Goal: Check status: Check status

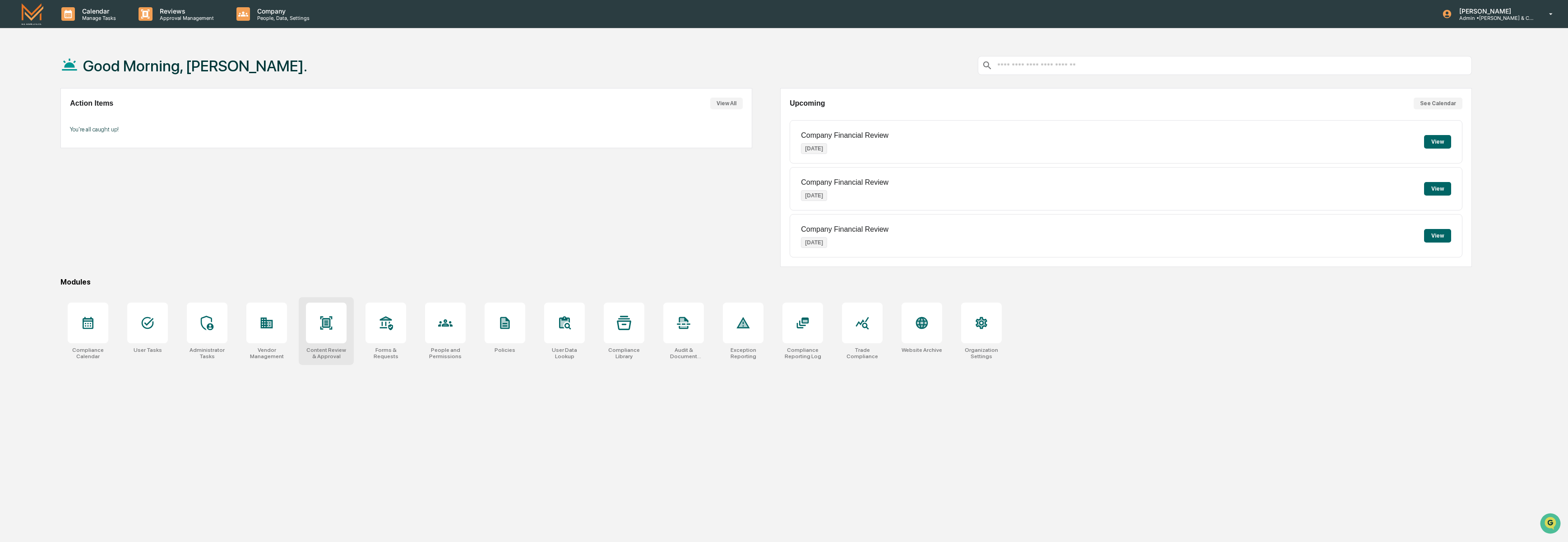
click at [320, 323] on icon at bounding box center [326, 323] width 14 height 14
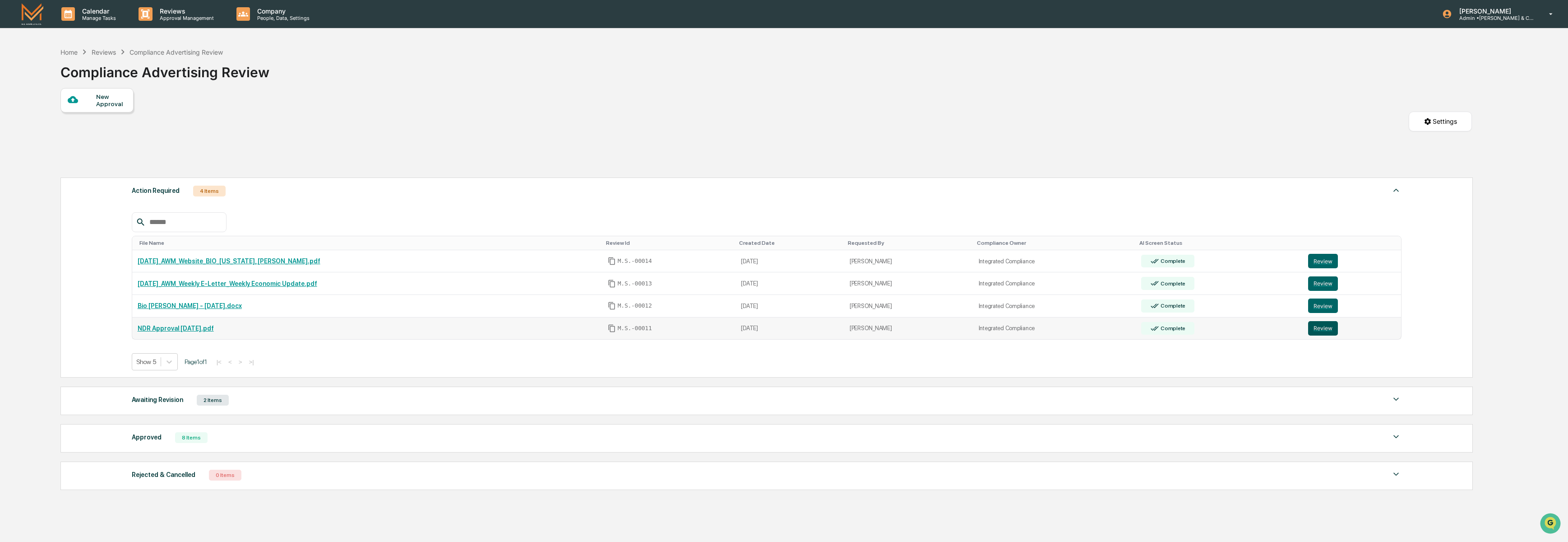
click at [1334, 331] on button "Review" at bounding box center [1323, 328] width 30 height 14
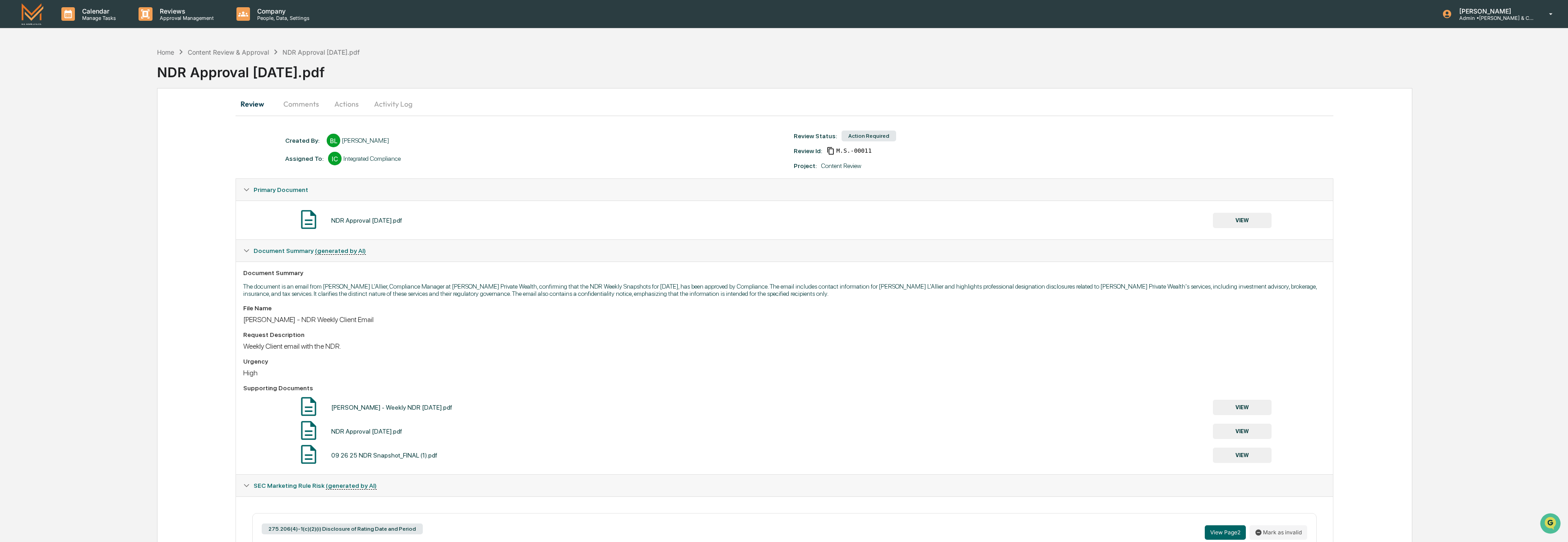
click at [391, 105] on button "Activity Log" at bounding box center [393, 104] width 52 height 22
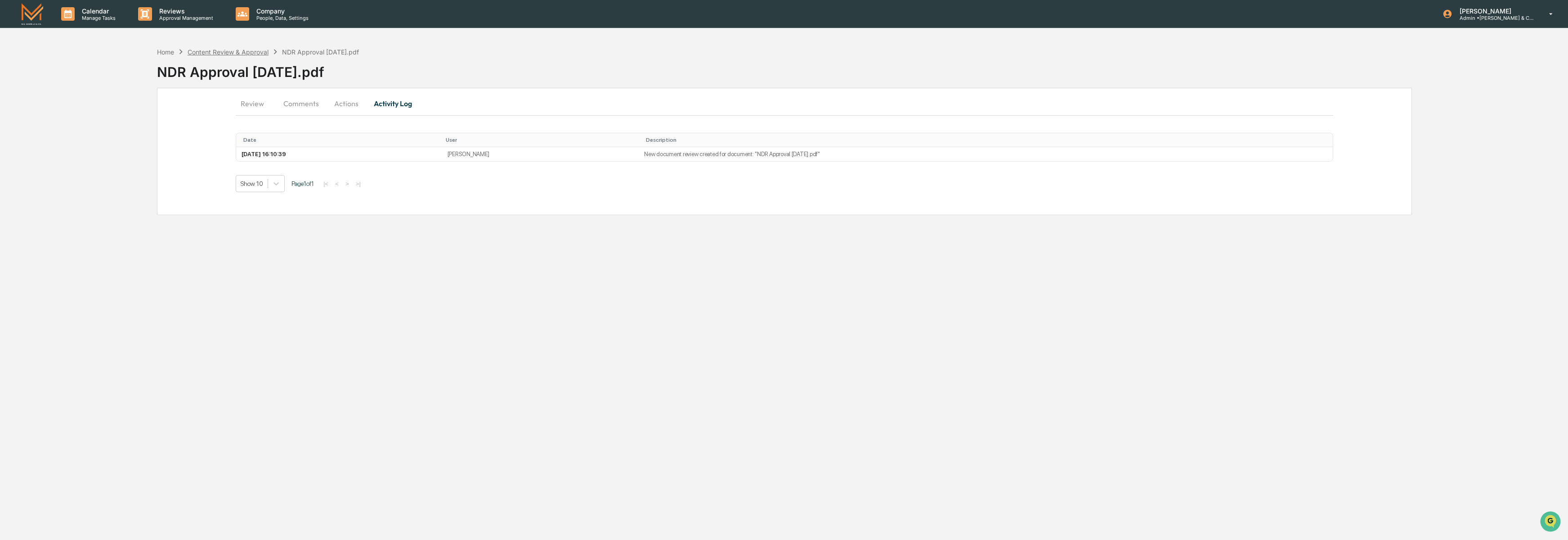
click at [227, 52] on div "Content Review & Approval" at bounding box center [228, 52] width 81 height 8
